Goal: Task Accomplishment & Management: Complete application form

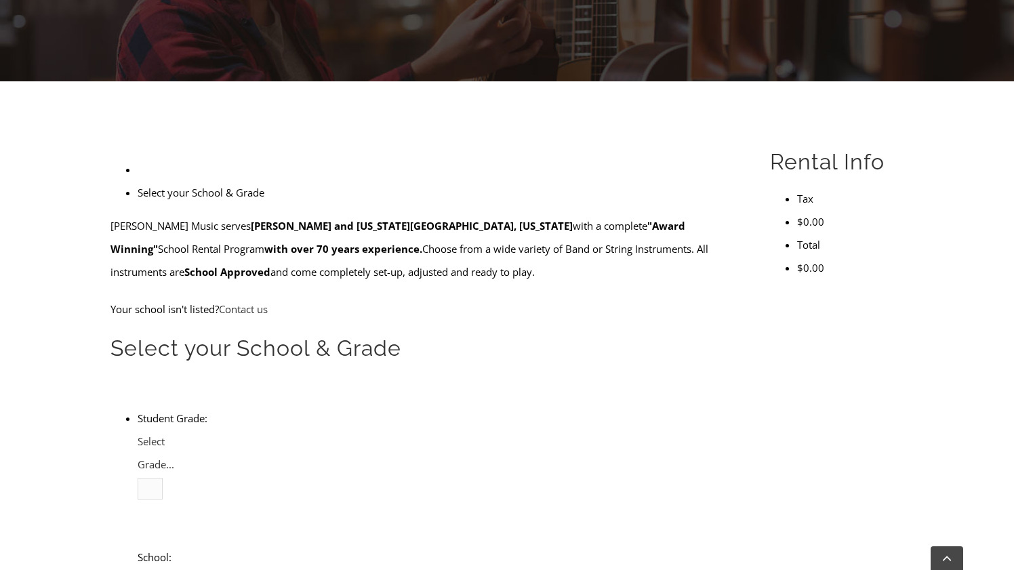
scroll to position [300, 0]
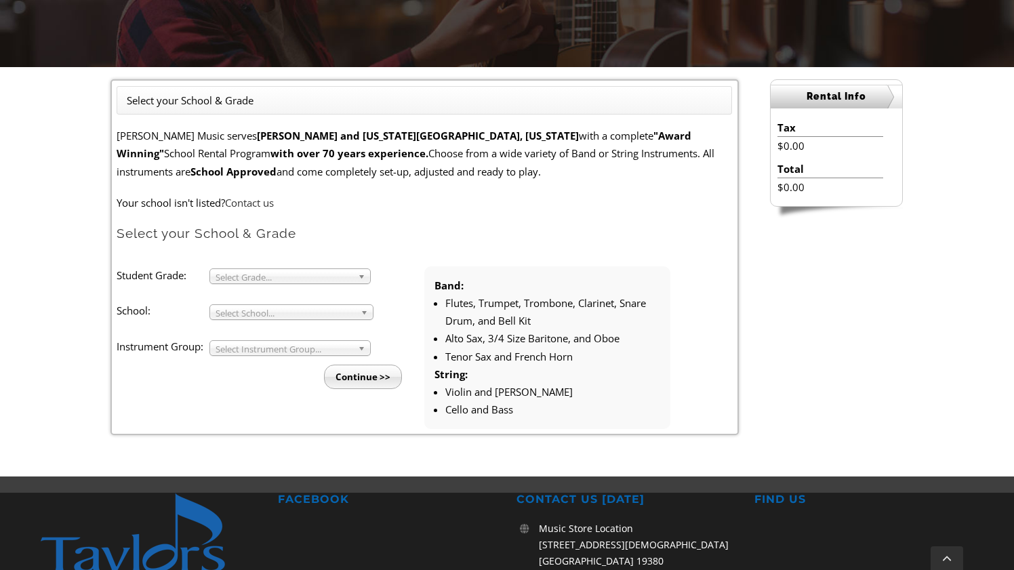
click at [361, 274] on b at bounding box center [364, 276] width 12 height 14
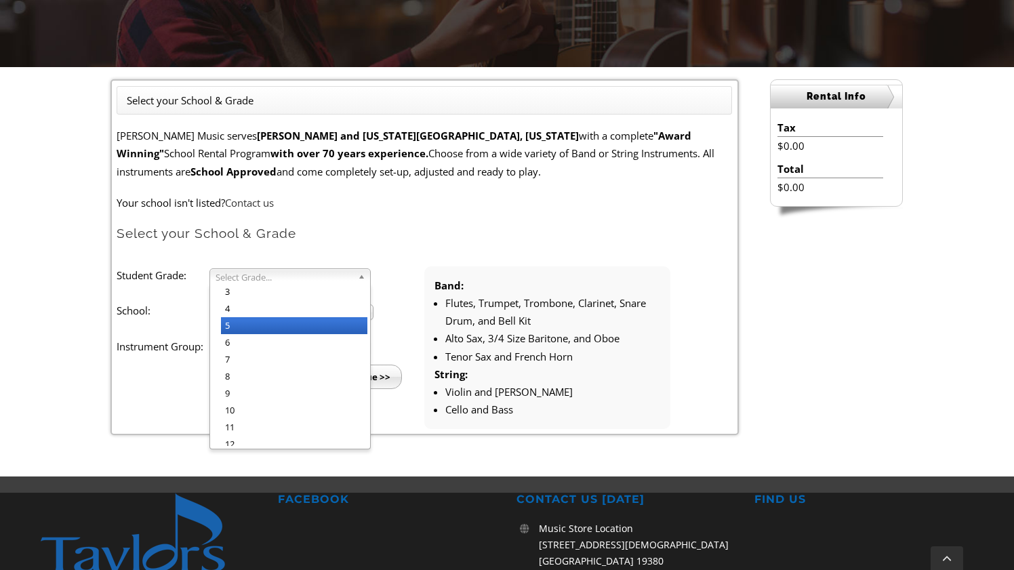
click at [304, 329] on li "5" at bounding box center [294, 325] width 146 height 17
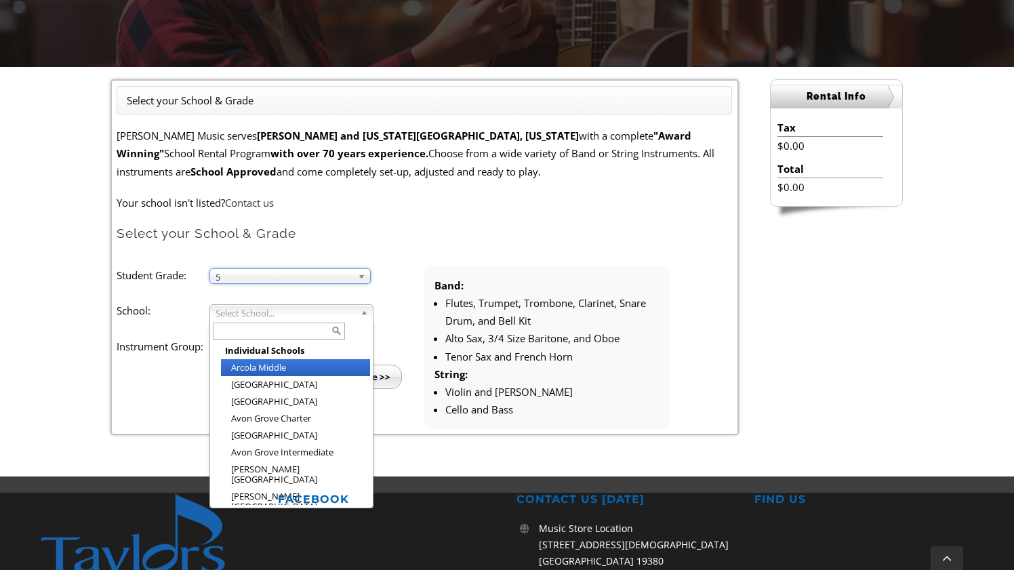
click at [307, 313] on span "Select School..." at bounding box center [286, 313] width 140 height 16
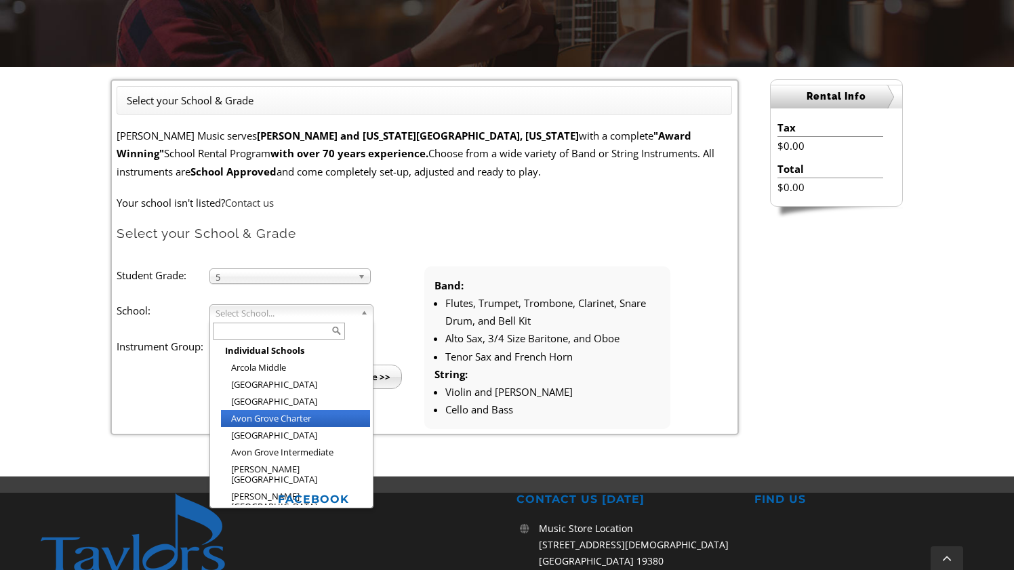
click at [318, 419] on li "Avon Grove Charter" at bounding box center [295, 418] width 149 height 17
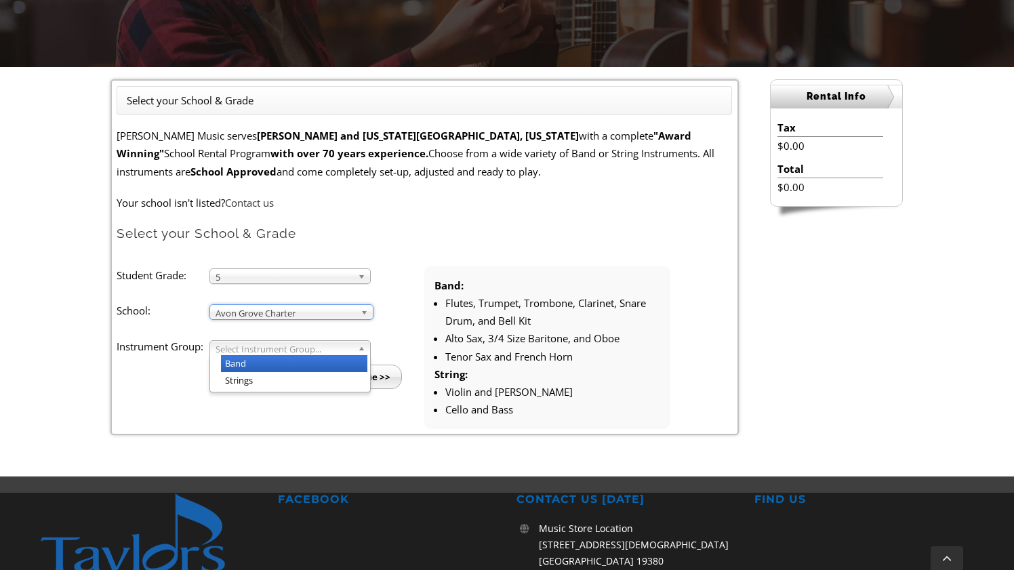
click at [258, 349] on span "Select Instrument Group..." at bounding box center [284, 349] width 137 height 16
click at [258, 379] on li "Strings" at bounding box center [294, 380] width 146 height 17
click at [356, 380] on input "Continue >>" at bounding box center [363, 377] width 78 height 24
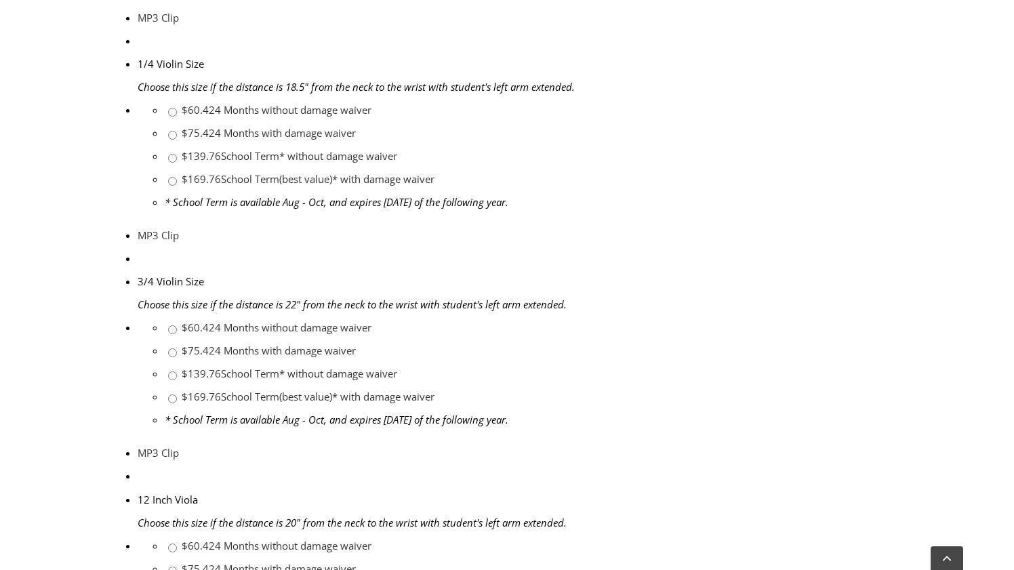
scroll to position [721, 0]
